Goal: Information Seeking & Learning: Learn about a topic

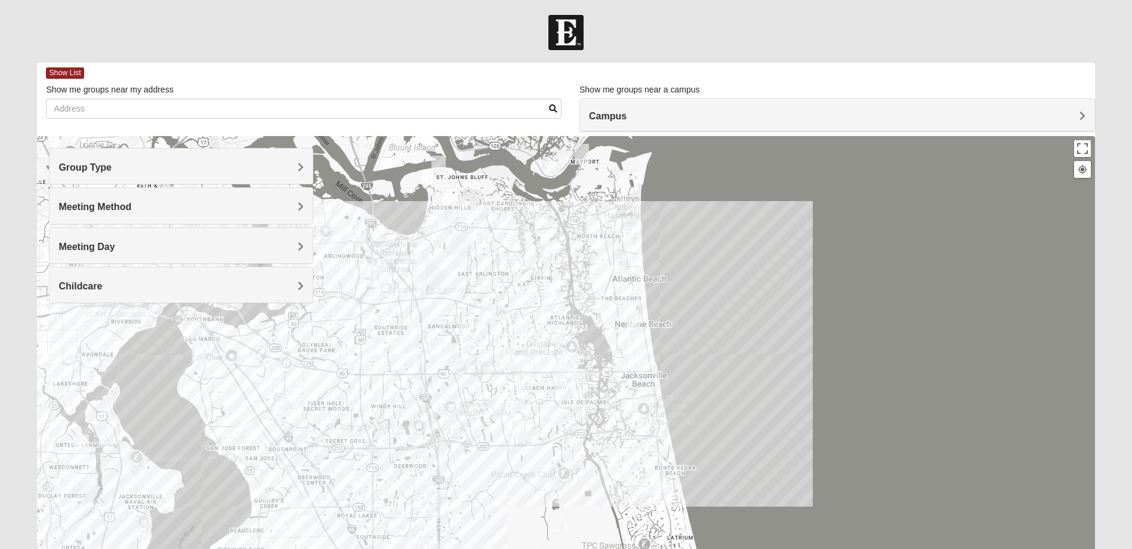
click at [262, 170] on h4 "Group Type" at bounding box center [180, 167] width 245 height 11
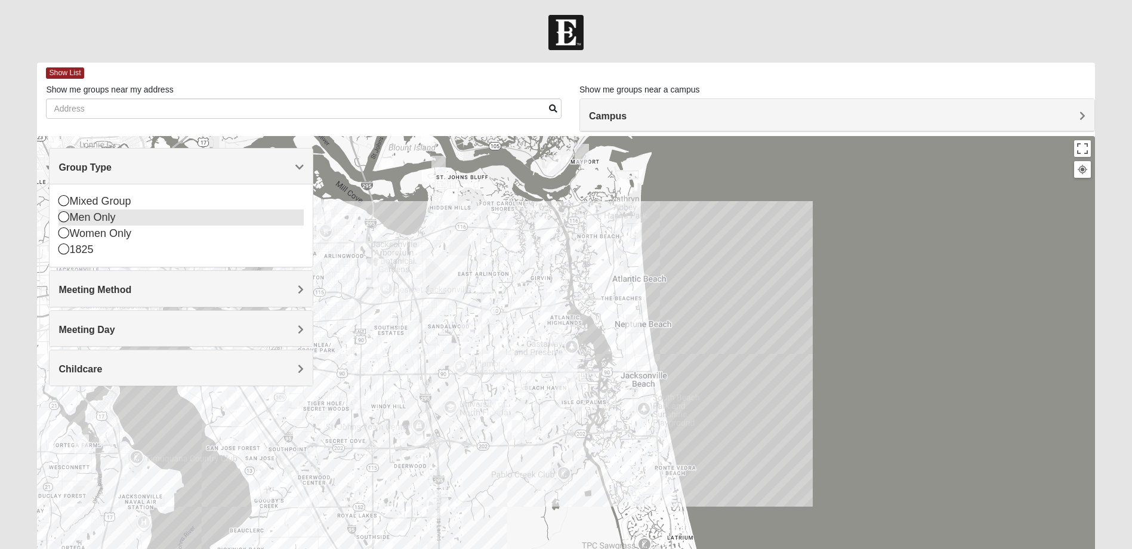
click at [61, 218] on icon at bounding box center [63, 216] width 11 height 11
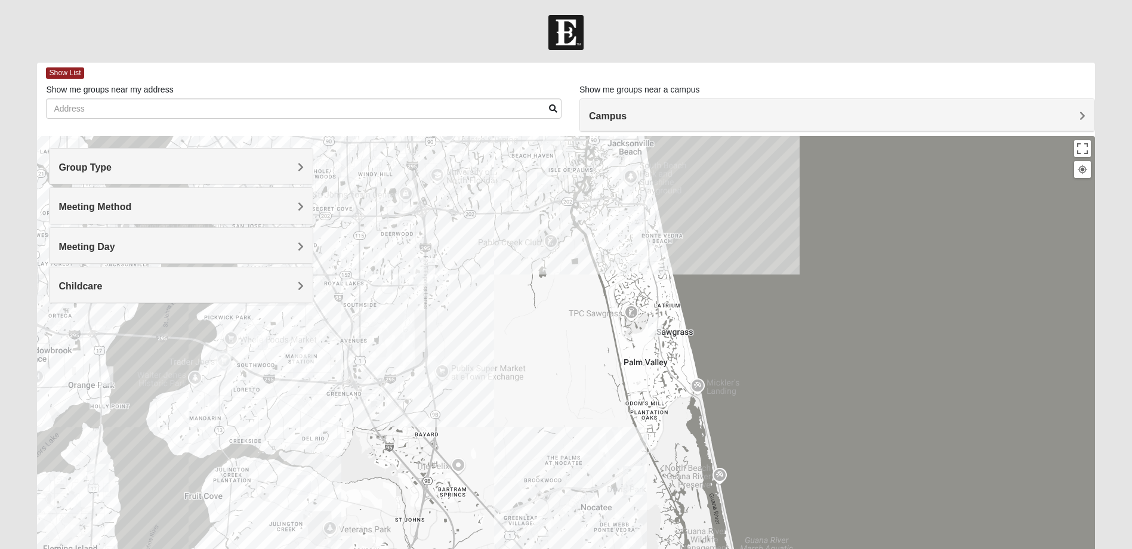
drag, startPoint x: 507, startPoint y: 432, endPoint x: 493, endPoint y: 198, distance: 233.8
click at [493, 198] on div at bounding box center [566, 375] width 1058 height 478
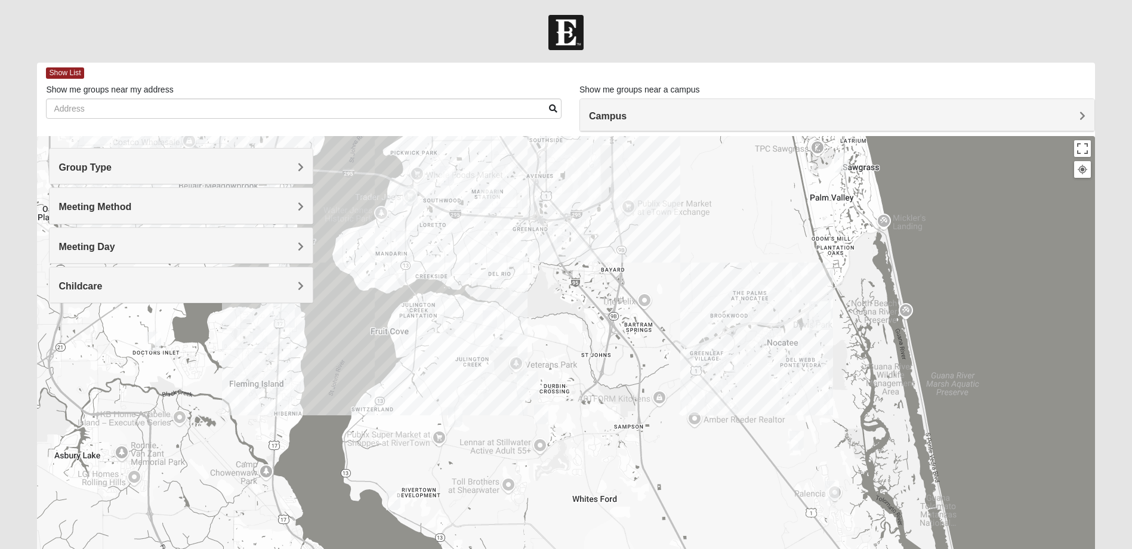
drag, startPoint x: 476, startPoint y: 500, endPoint x: 665, endPoint y: 334, distance: 251.3
click at [665, 334] on div at bounding box center [566, 375] width 1058 height 478
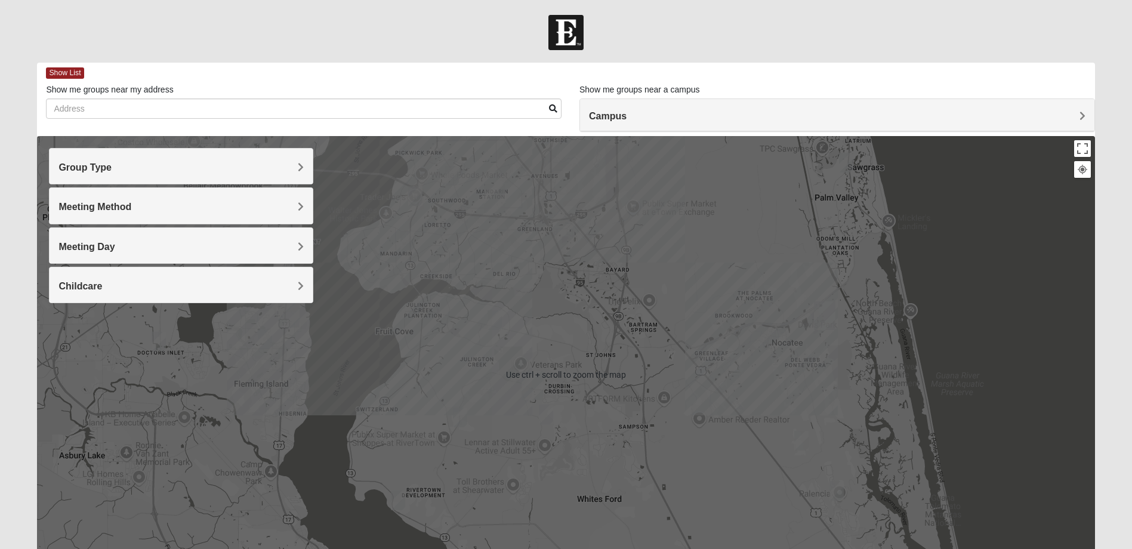
scroll to position [60, 0]
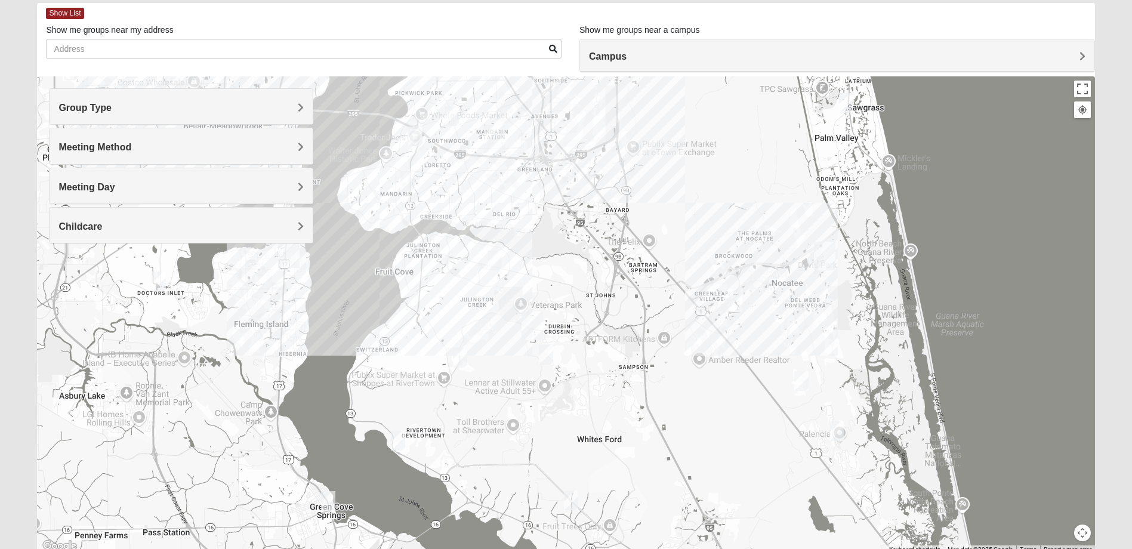
click at [1079, 55] on h4 "Campus" at bounding box center [837, 56] width 497 height 11
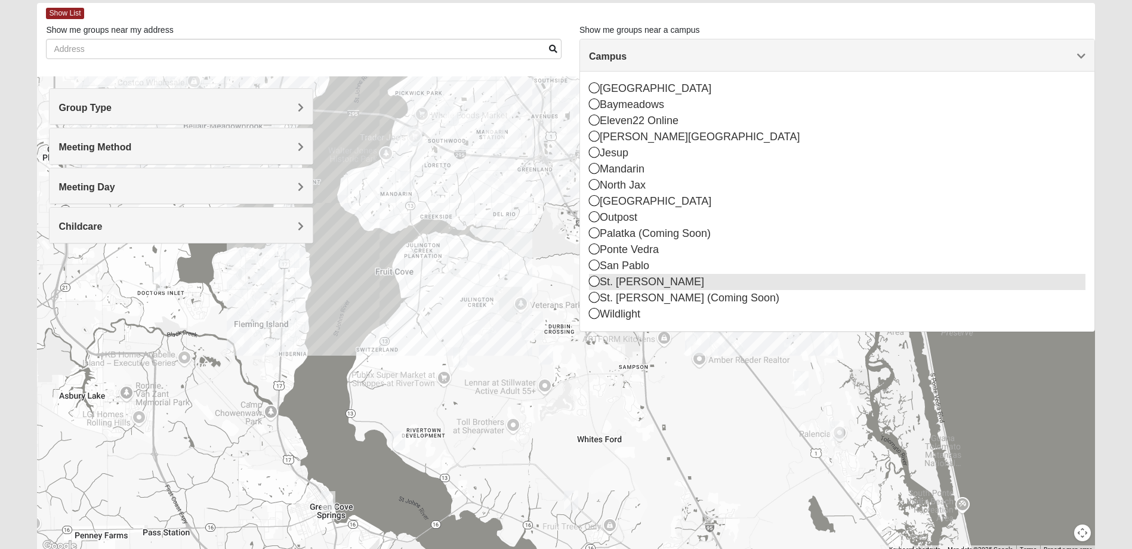
click at [593, 285] on icon at bounding box center [594, 281] width 11 height 11
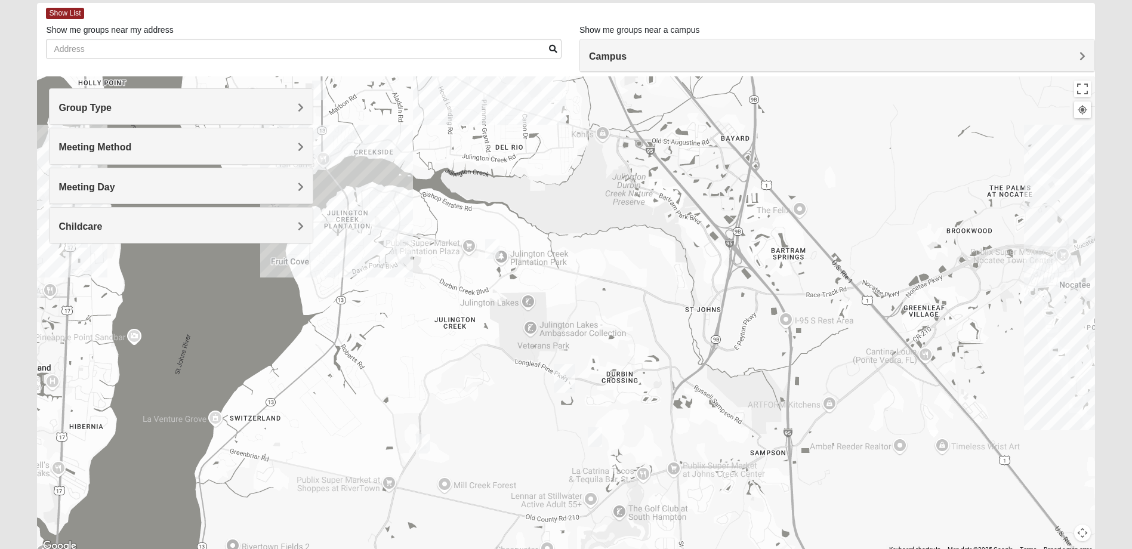
drag, startPoint x: 609, startPoint y: 337, endPoint x: 603, endPoint y: 410, distance: 73.0
click at [603, 410] on div at bounding box center [566, 315] width 1058 height 478
click at [494, 248] on img "Mens Kinnaman/Gerville-Reache 32259" at bounding box center [492, 249] width 14 height 20
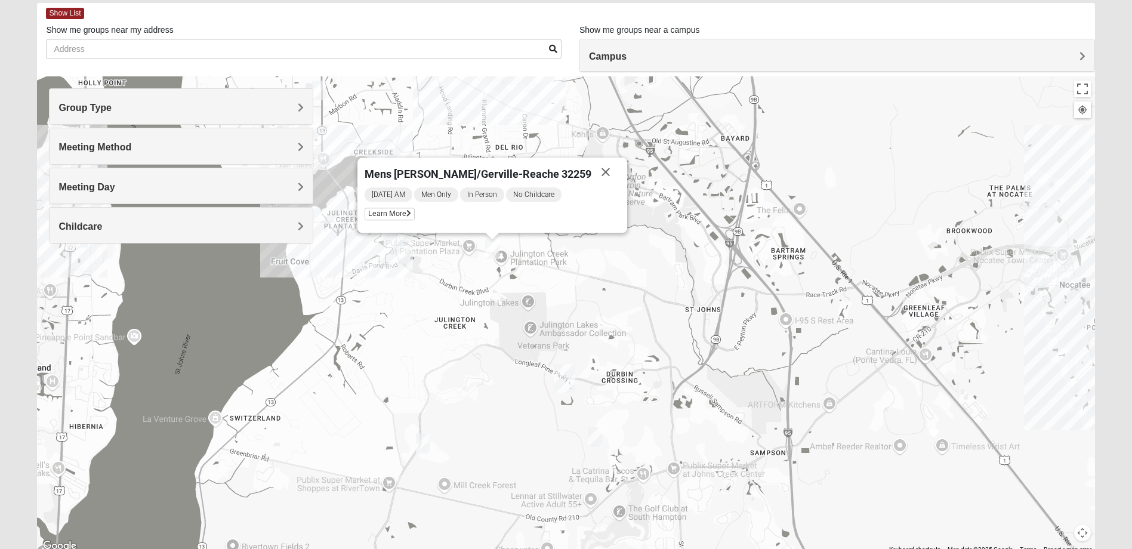
click at [409, 189] on span "[DATE] AM" at bounding box center [389, 194] width 48 height 14
click at [409, 210] on span "Learn More" at bounding box center [390, 214] width 50 height 13
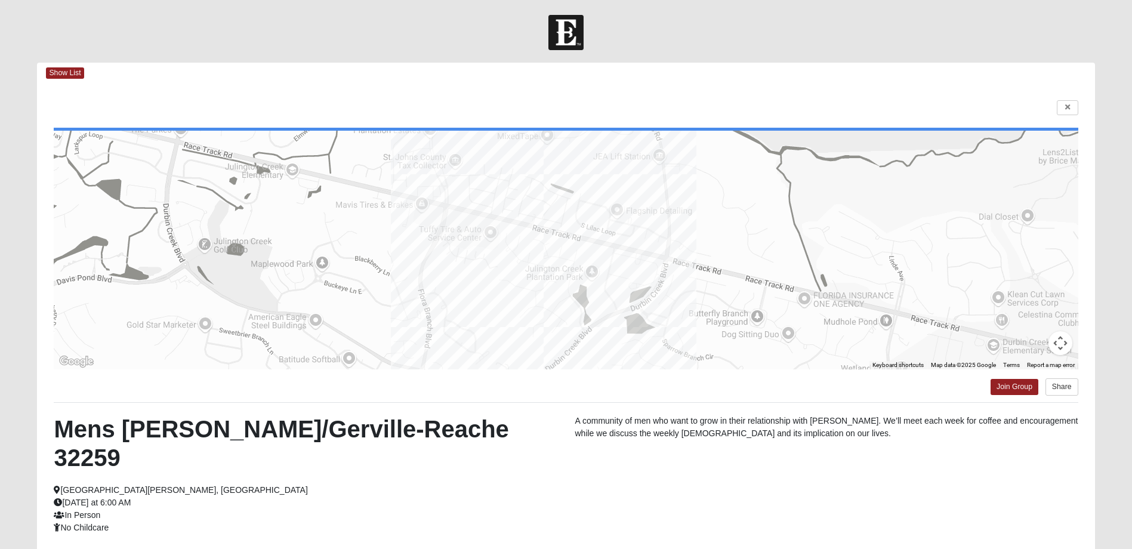
scroll to position [102, 0]
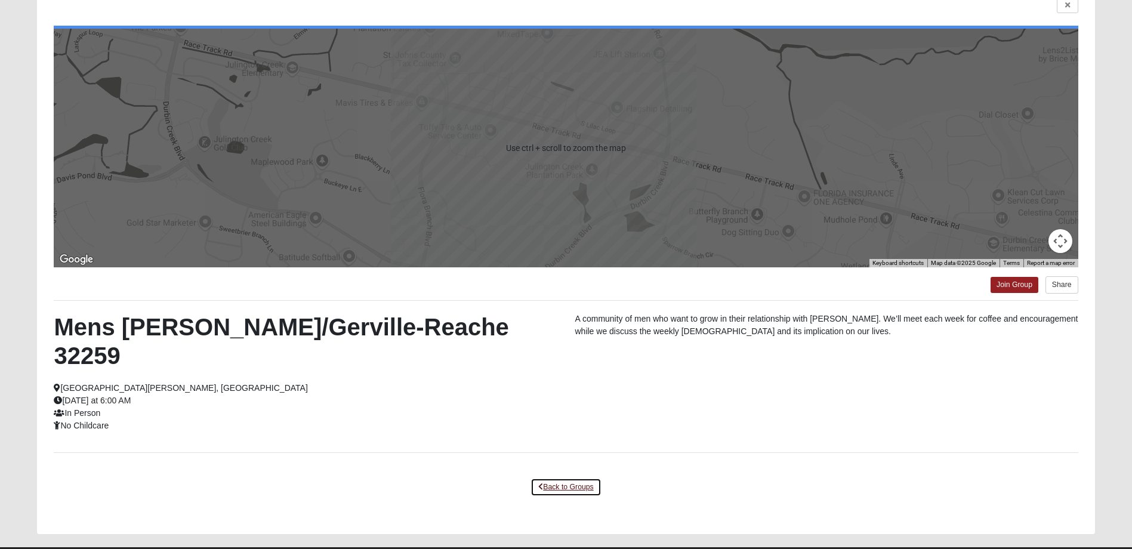
click at [550, 478] on link "Back to Groups" at bounding box center [566, 487] width 70 height 19
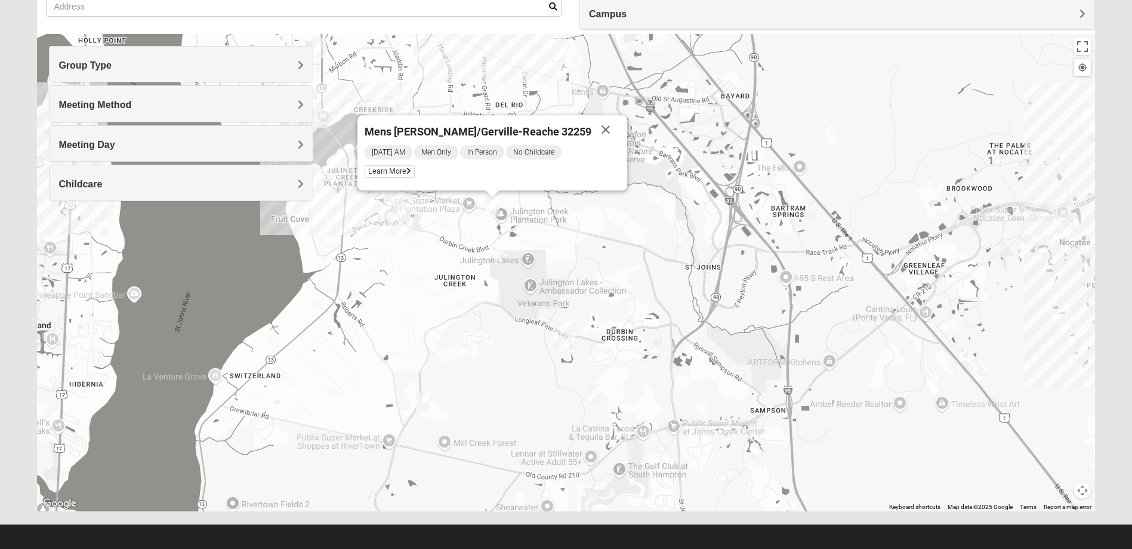
click at [590, 390] on img "Mens McClafferty 32095" at bounding box center [595, 395] width 14 height 20
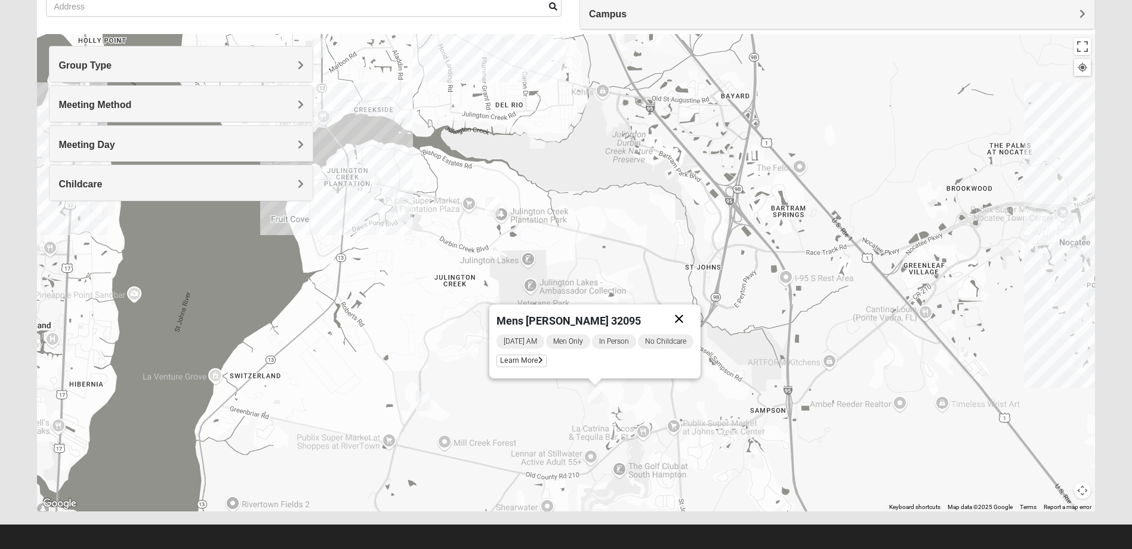
click at [683, 316] on button "Close" at bounding box center [679, 318] width 29 height 29
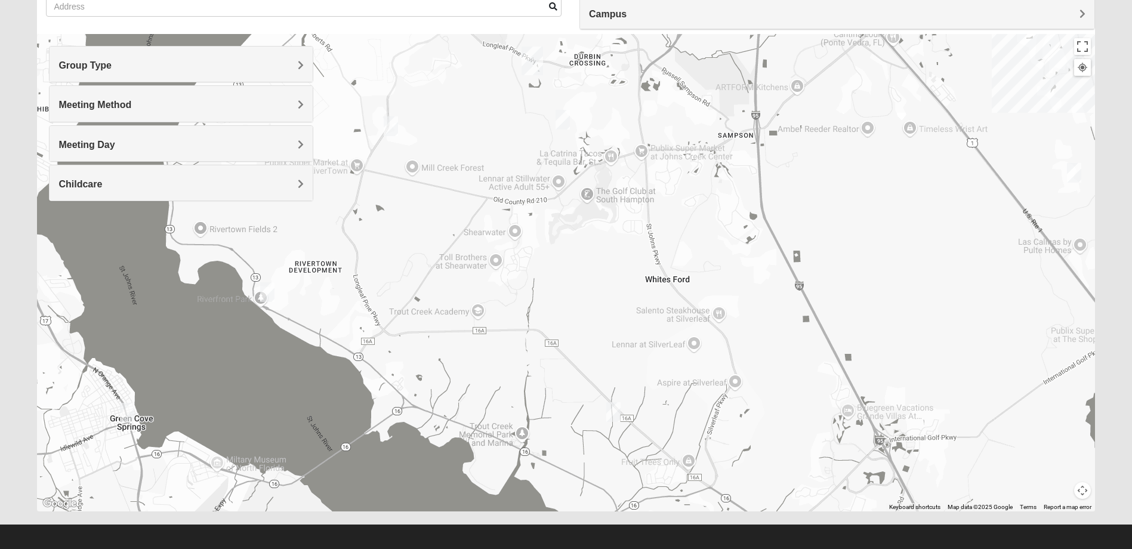
drag, startPoint x: 501, startPoint y: 432, endPoint x: 469, endPoint y: 151, distance: 282.5
click at [469, 151] on div at bounding box center [566, 273] width 1058 height 478
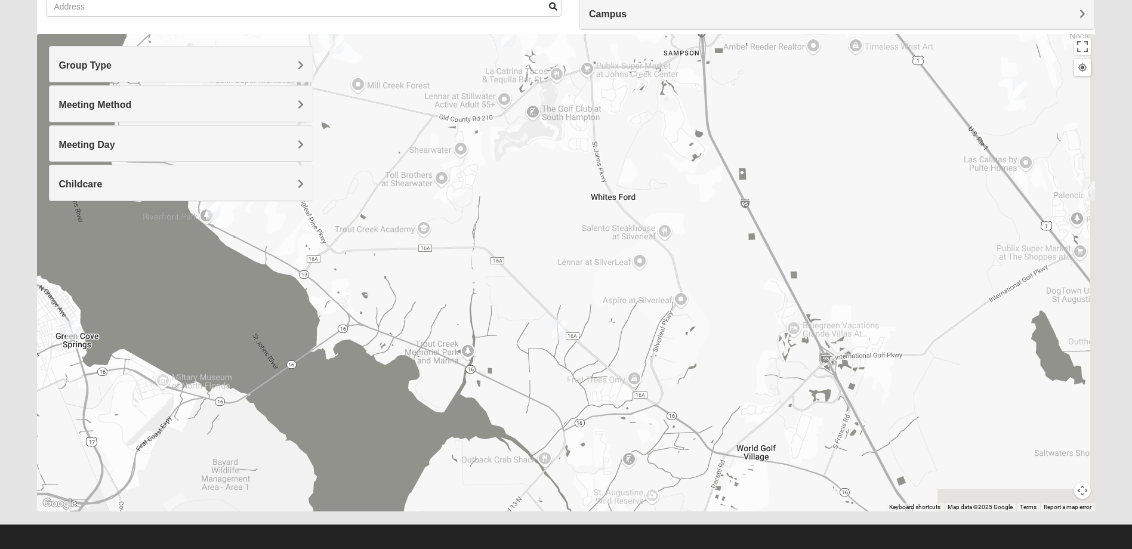
drag, startPoint x: 618, startPoint y: 359, endPoint x: 564, endPoint y: 277, distance: 98.3
click at [564, 277] on div at bounding box center [566, 273] width 1058 height 478
click at [557, 330] on img "Mens Dixon/Monday 32092" at bounding box center [559, 330] width 14 height 20
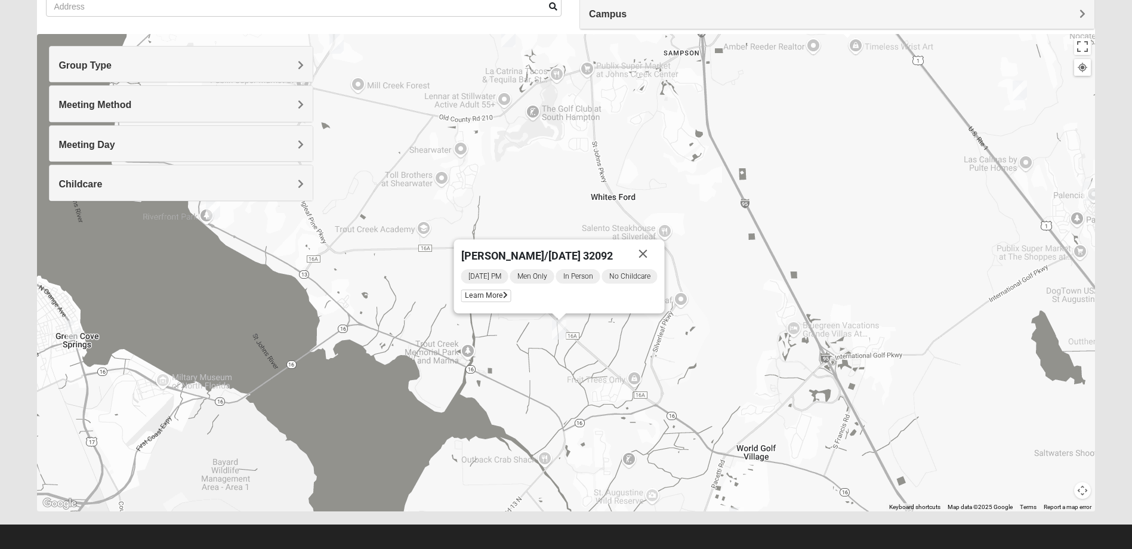
click at [713, 339] on div "[PERSON_NAME]/[DATE] 32092 [DATE] PM Men Only In Person No Childcare Learn More" at bounding box center [566, 273] width 1058 height 478
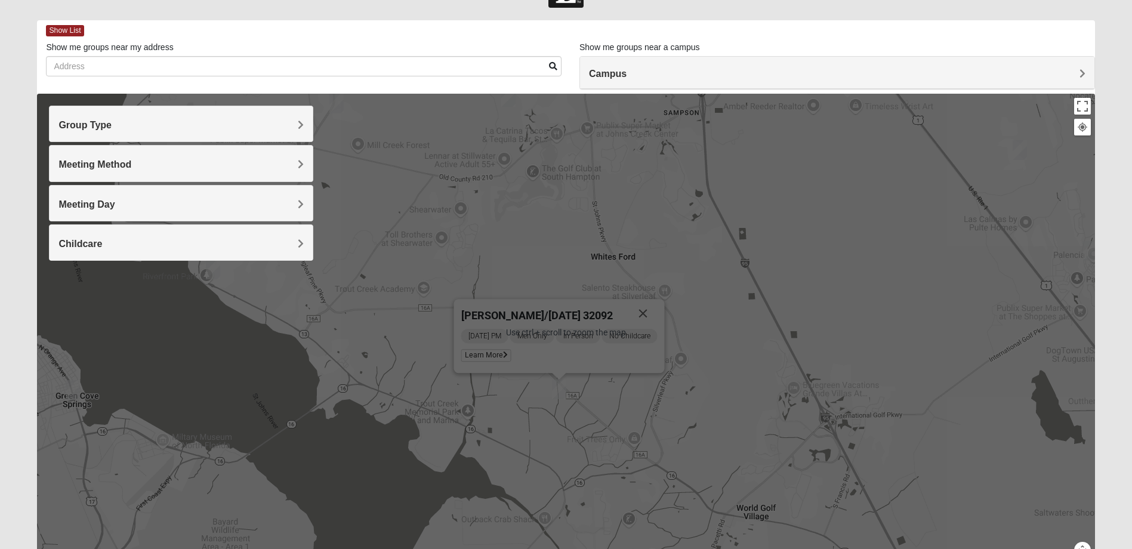
scroll to position [0, 0]
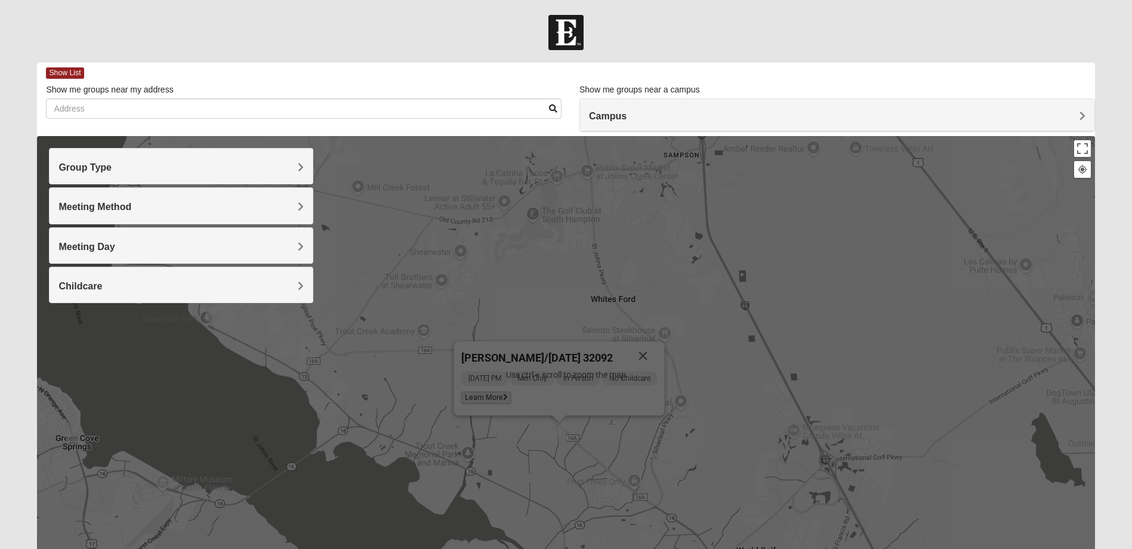
click at [510, 396] on span "Learn More" at bounding box center [486, 398] width 50 height 13
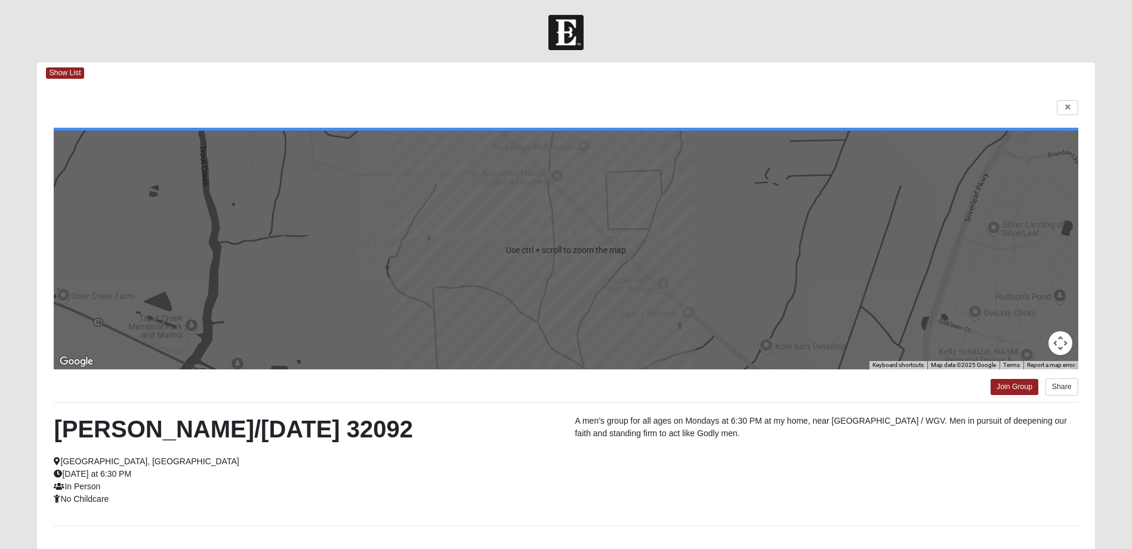
scroll to position [102, 0]
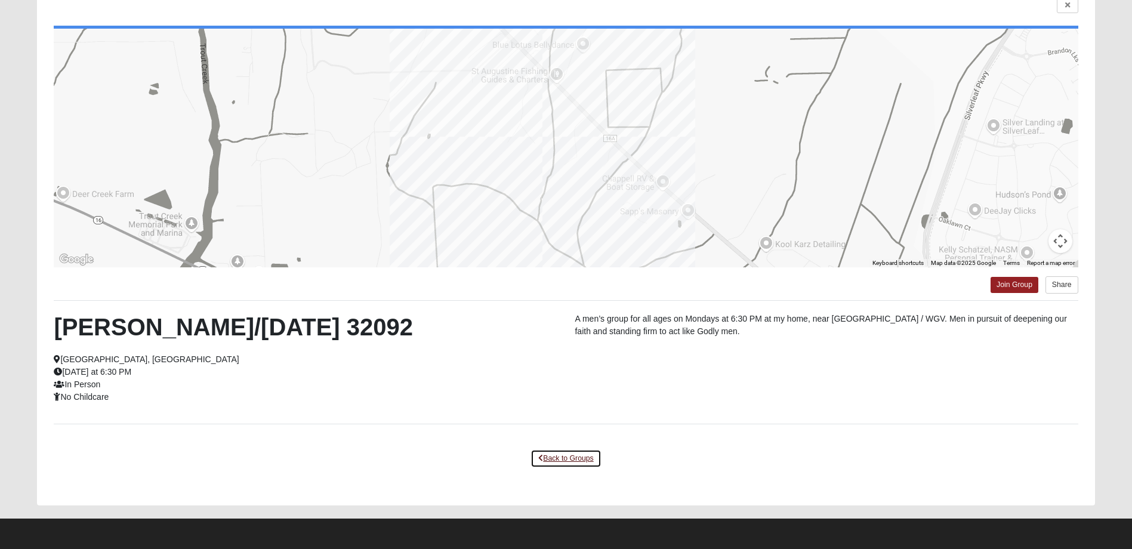
click at [556, 460] on link "Back to Groups" at bounding box center [566, 458] width 70 height 19
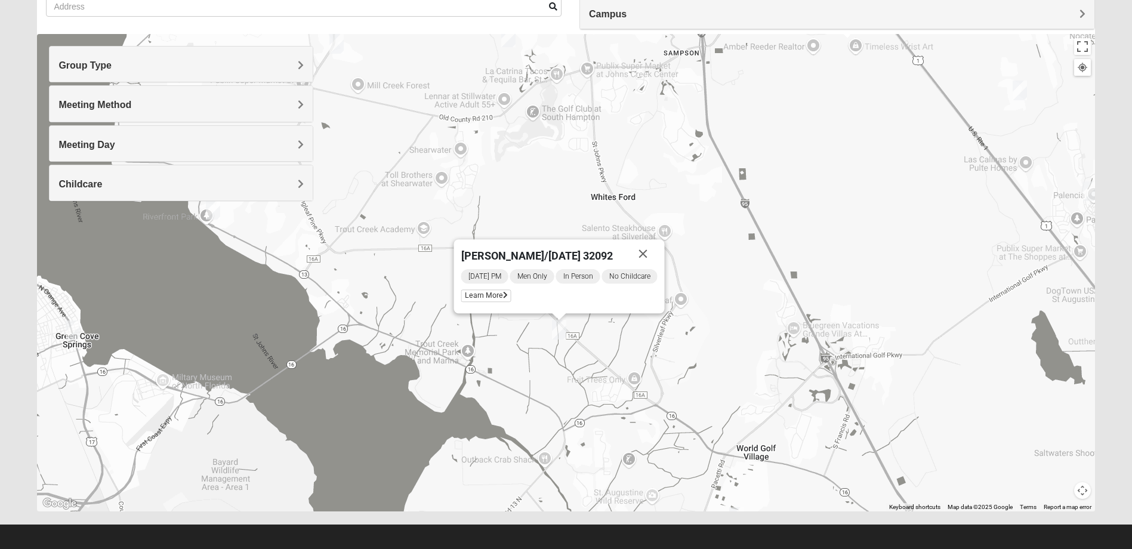
click at [598, 349] on div "[PERSON_NAME]/[DATE] 32092 [DATE] PM Men Only In Person No Childcare Learn More" at bounding box center [566, 273] width 1058 height 478
click at [644, 251] on button "Close" at bounding box center [643, 253] width 29 height 29
click at [210, 207] on div "Group Type Mixed Group Men Only Women Only 1825 Meeting Method In Person Virtua…" at bounding box center [181, 129] width 264 height 167
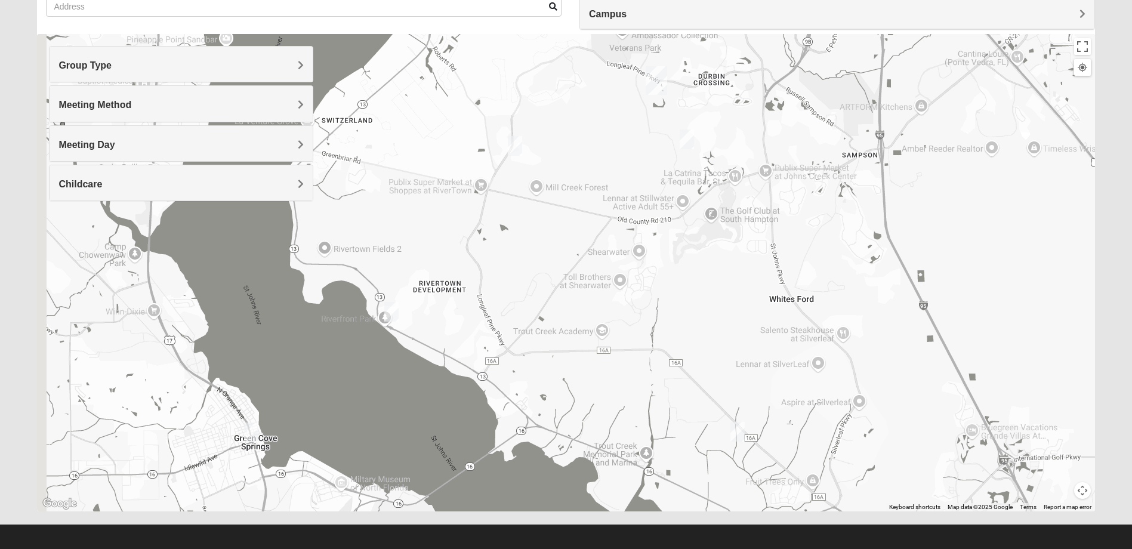
drag, startPoint x: 372, startPoint y: 137, endPoint x: 553, endPoint y: 240, distance: 208.0
click at [553, 240] on div at bounding box center [566, 273] width 1058 height 478
click at [390, 312] on img "Mens Contreras 32259" at bounding box center [391, 312] width 14 height 20
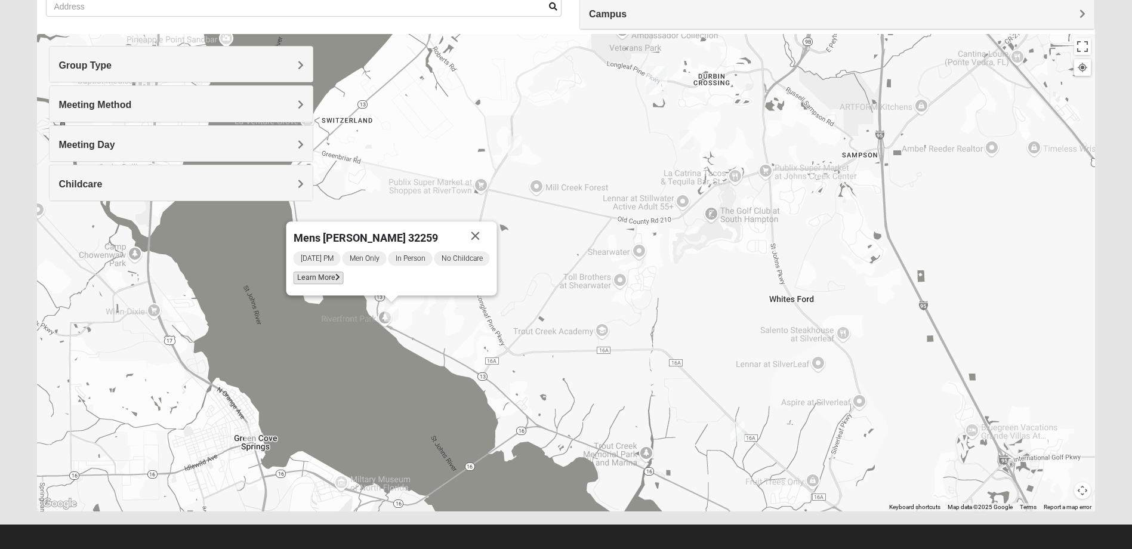
click at [327, 278] on span "Learn More" at bounding box center [319, 278] width 50 height 13
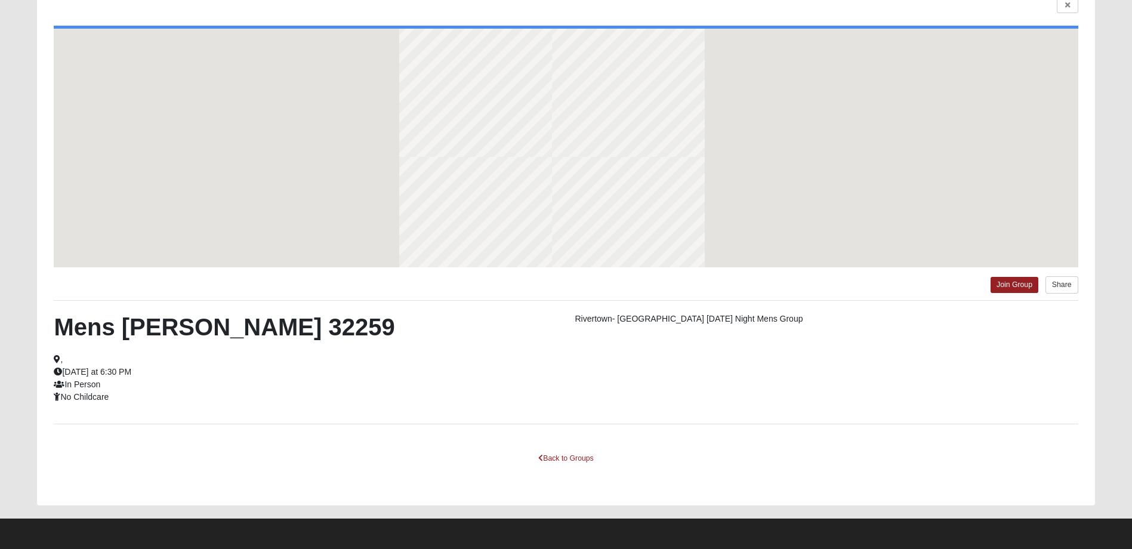
scroll to position [50, 0]
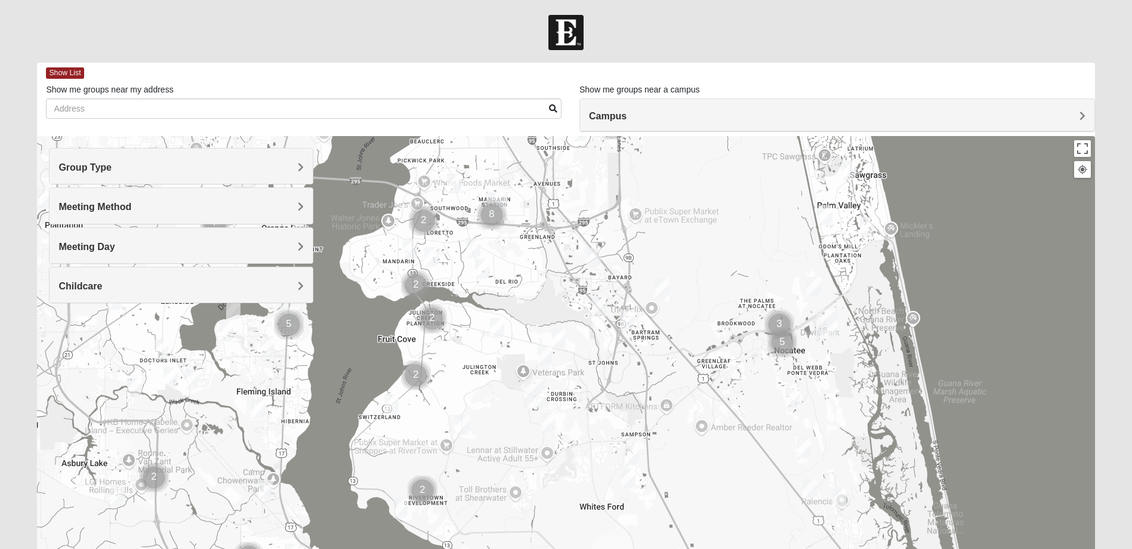
drag, startPoint x: 533, startPoint y: 464, endPoint x: 712, endPoint y: 74, distance: 429.0
click at [712, 74] on div "Show List Loading Groups Keywords Filter Additional Filters Campus [GEOGRAPHIC_…" at bounding box center [566, 338] width 1058 height 551
click at [549, 420] on img "Mens McClafferty 32095" at bounding box center [548, 422] width 14 height 20
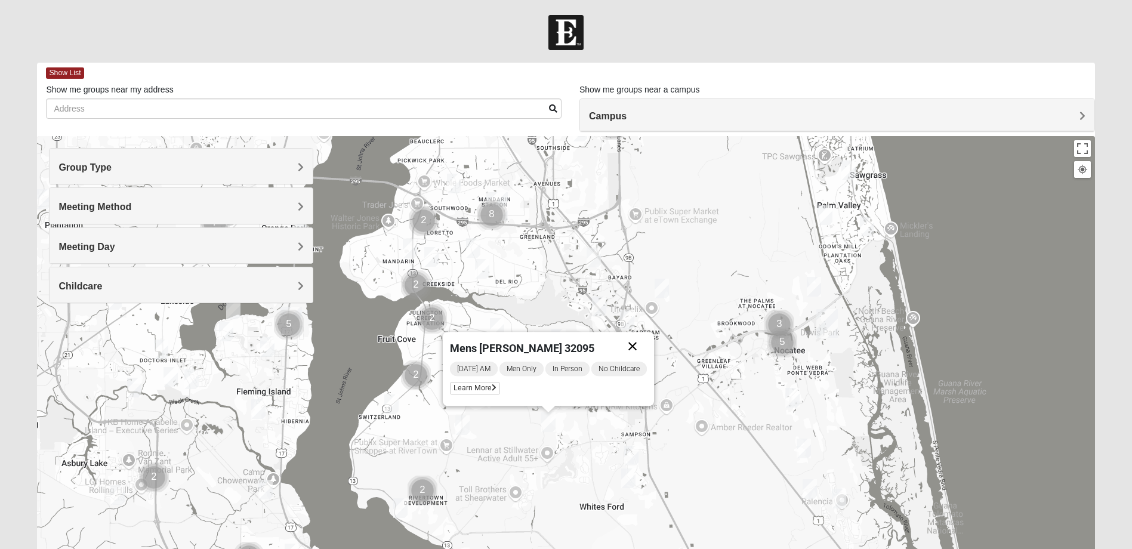
click at [630, 340] on button "Close" at bounding box center [632, 346] width 29 height 29
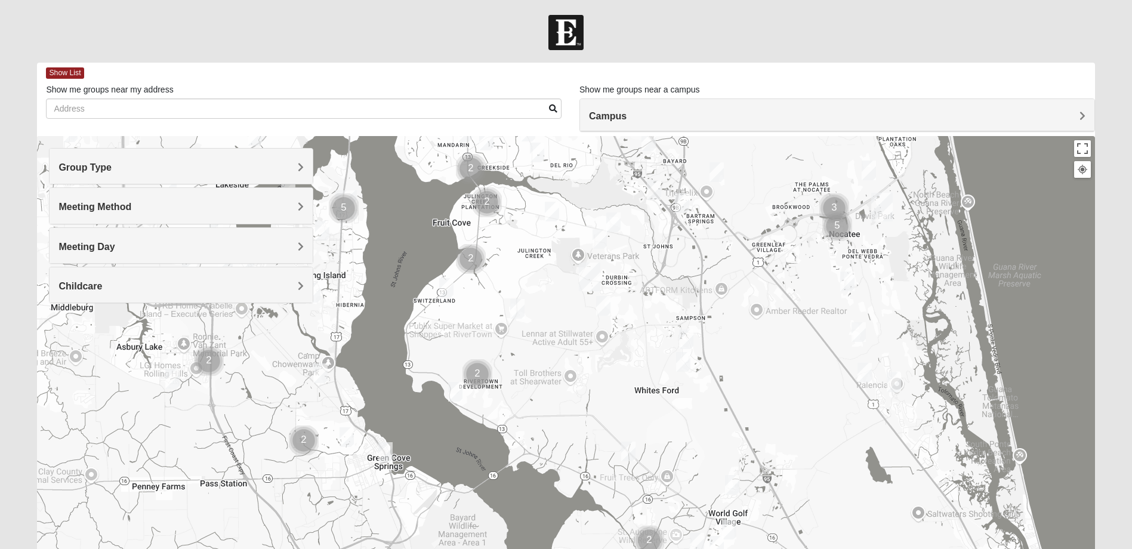
drag, startPoint x: 593, startPoint y: 439, endPoint x: 661, endPoint y: 304, distance: 151.9
click at [661, 304] on div at bounding box center [566, 375] width 1058 height 478
click at [190, 171] on h4 "Group Type" at bounding box center [180, 167] width 245 height 11
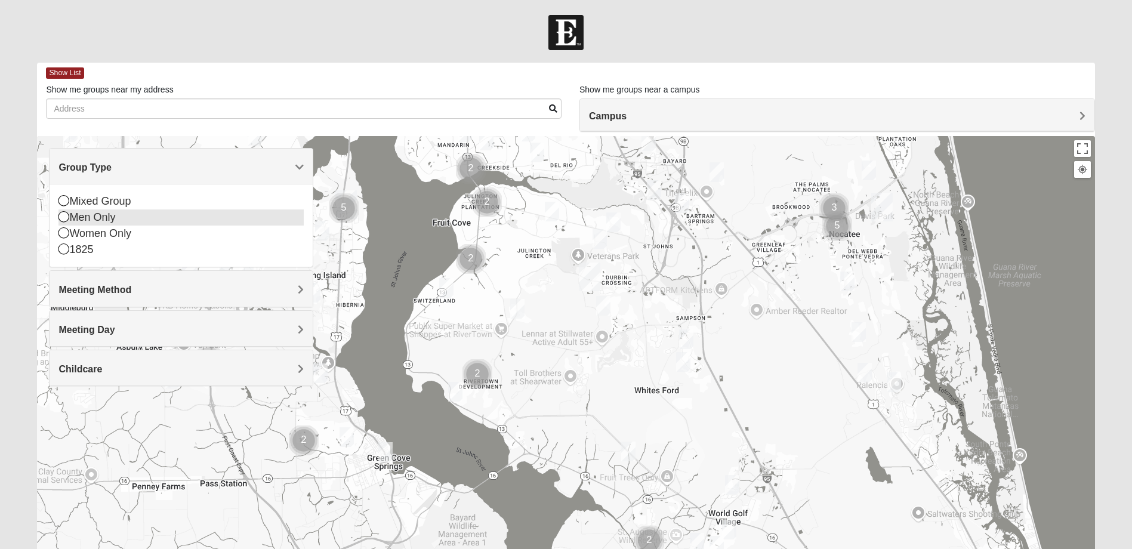
click at [60, 215] on icon at bounding box center [63, 216] width 11 height 11
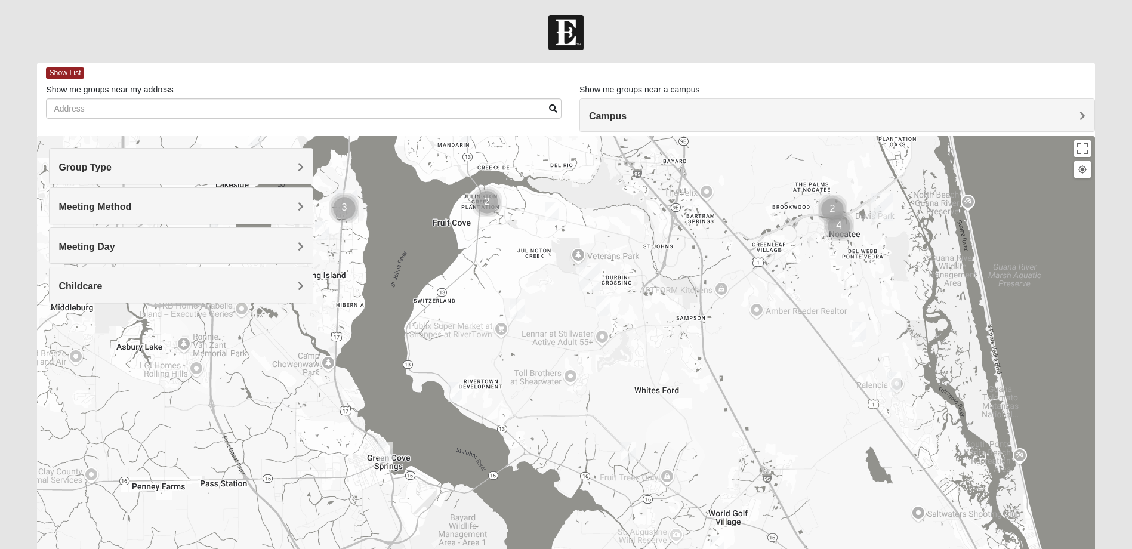
click at [152, 211] on h4 "Meeting Method" at bounding box center [180, 206] width 245 height 11
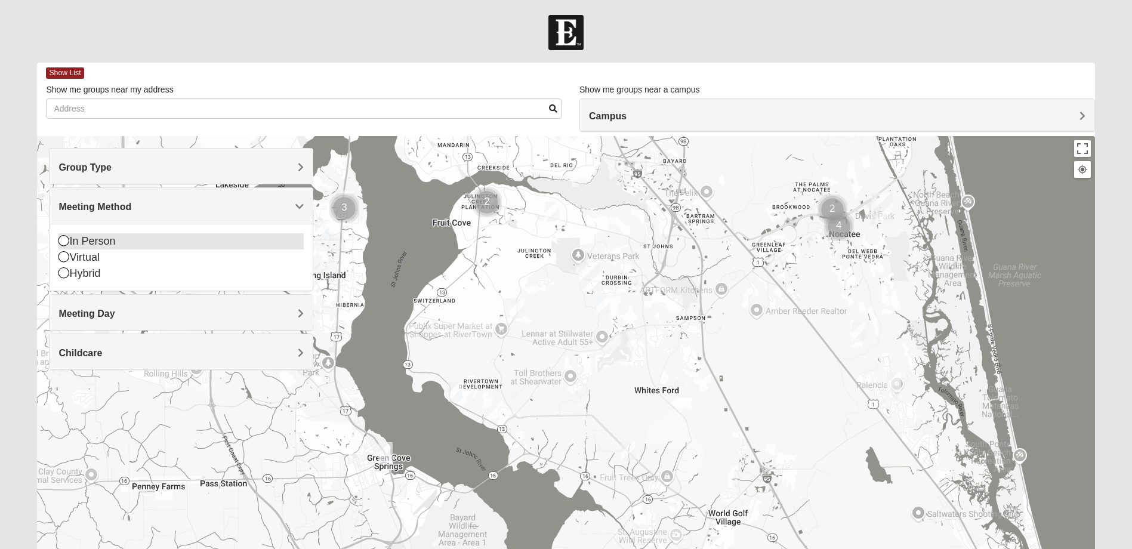
click at [64, 242] on icon at bounding box center [63, 240] width 11 height 11
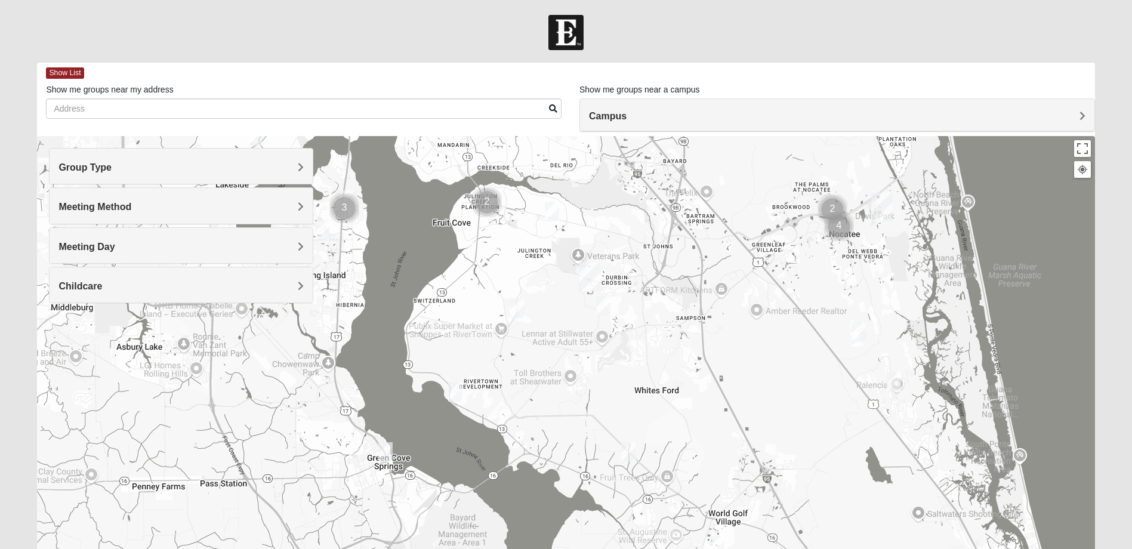
click at [603, 304] on img "Mens McClafferty 32095" at bounding box center [603, 306] width 14 height 20
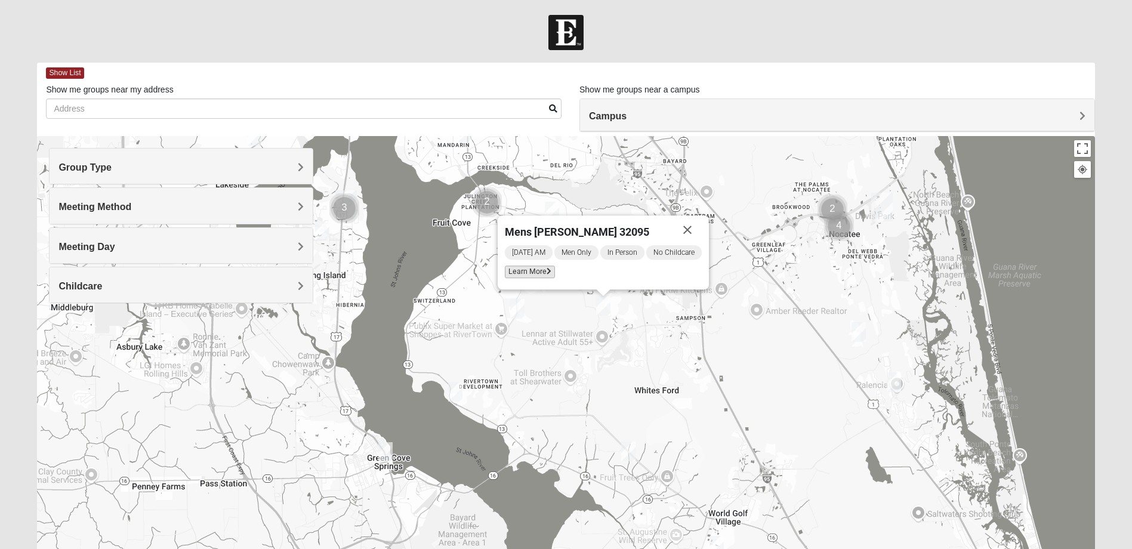
click at [526, 272] on span "Learn More" at bounding box center [530, 272] width 50 height 13
